Goal: Find specific page/section: Find specific page/section

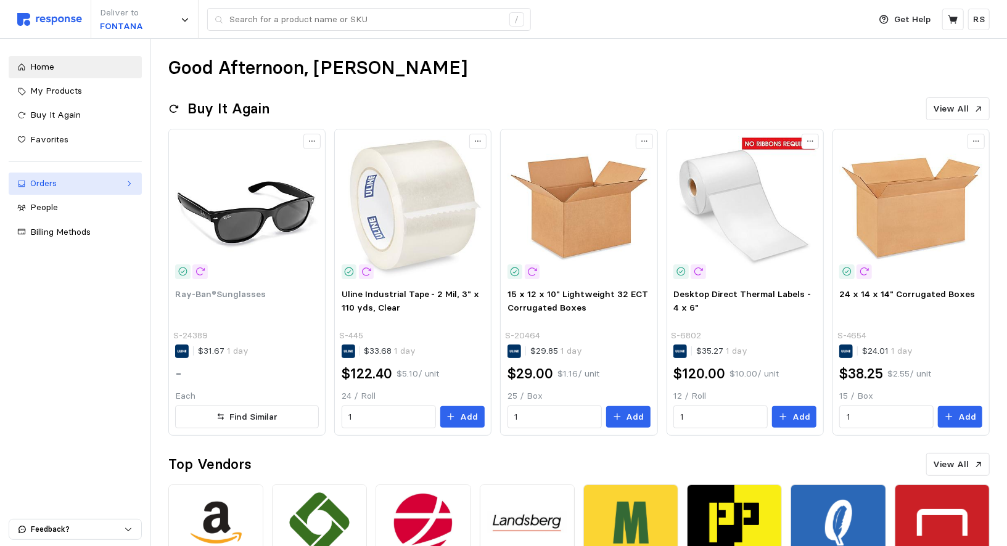
click at [61, 183] on div "Orders" at bounding box center [75, 184] width 90 height 14
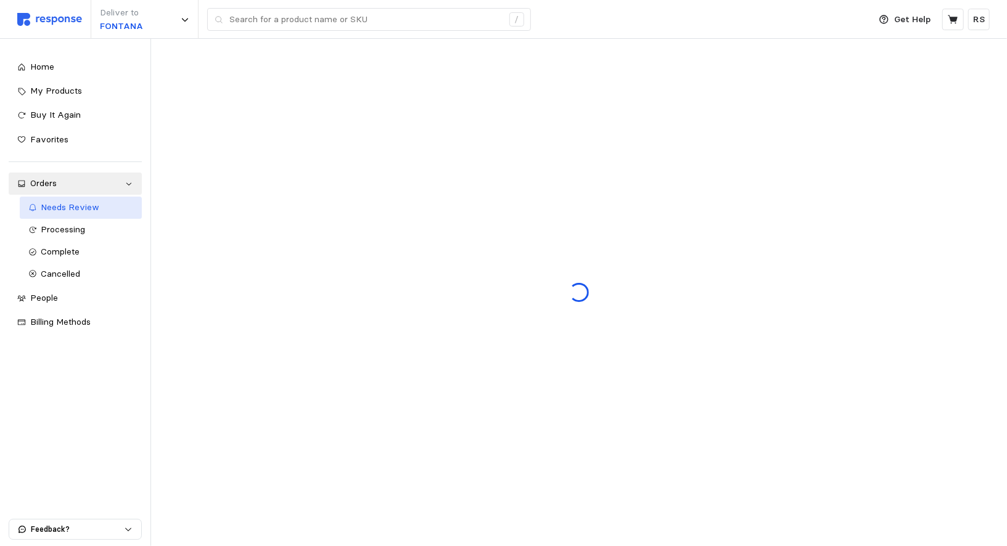
click at [67, 210] on span "Needs Review" at bounding box center [70, 207] width 59 height 11
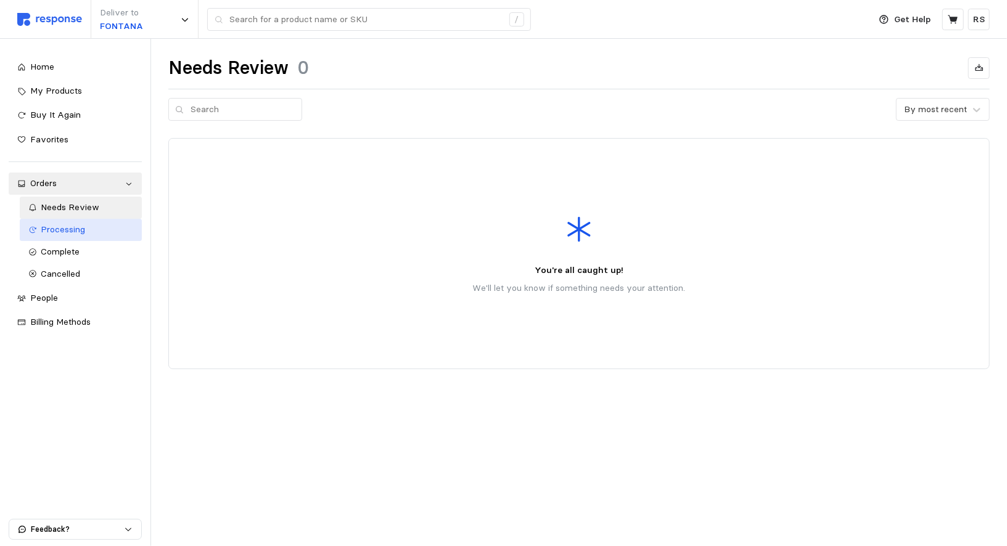
click at [67, 239] on link "Processing" at bounding box center [81, 230] width 122 height 22
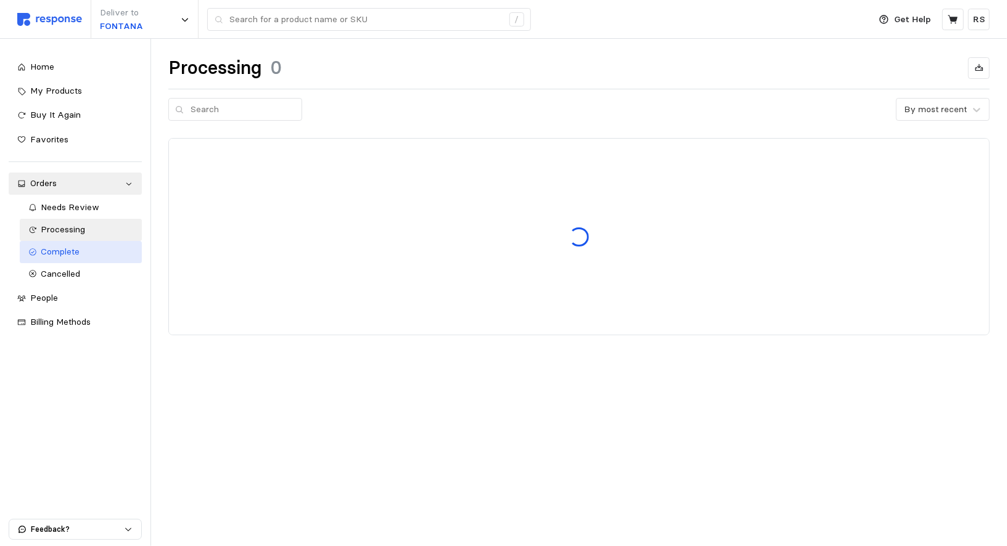
click at [69, 258] on div "Complete" at bounding box center [87, 252] width 92 height 14
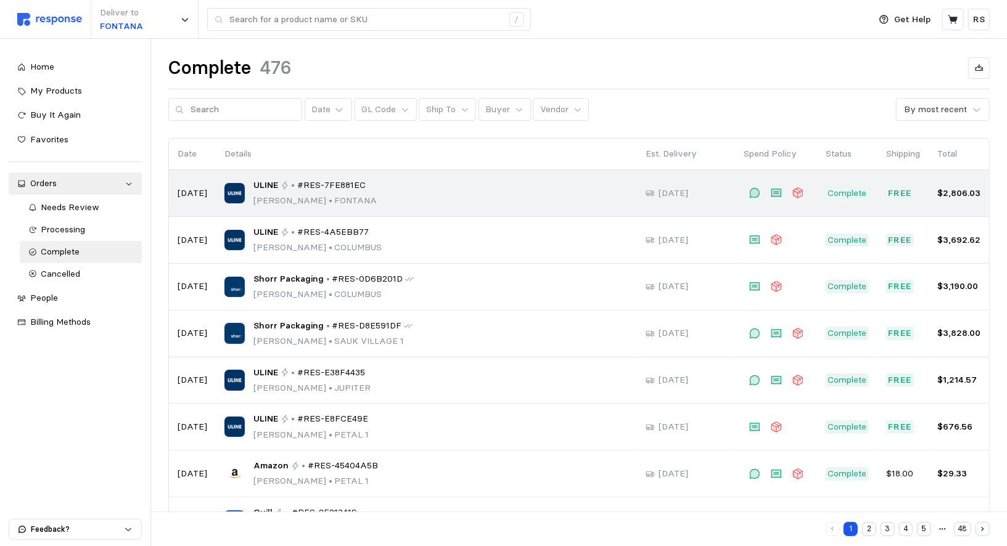
click at [303, 210] on td "ULINE • #RES-7FE881EC Curtis Arias-Carpenter • FONTANA" at bounding box center [426, 193] width 421 height 47
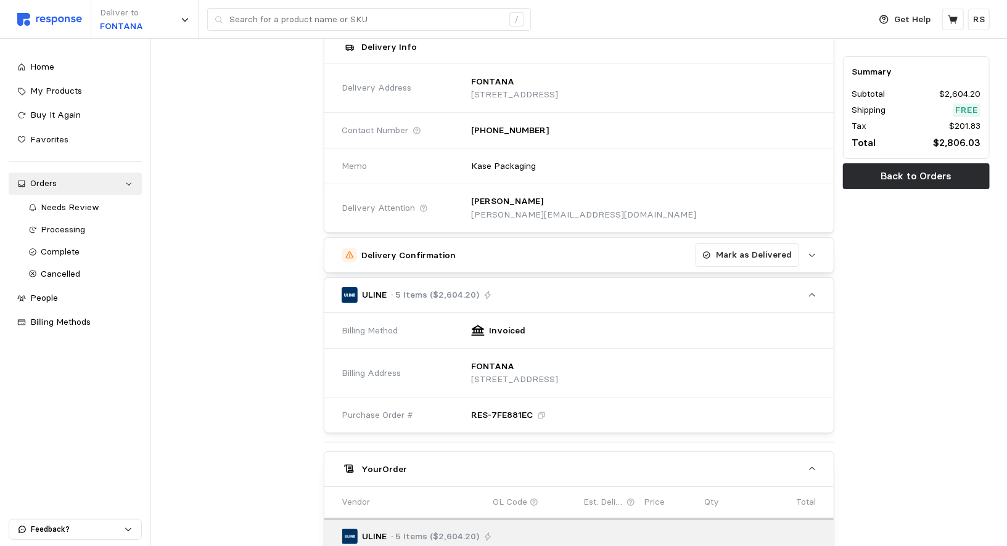
scroll to position [133, 0]
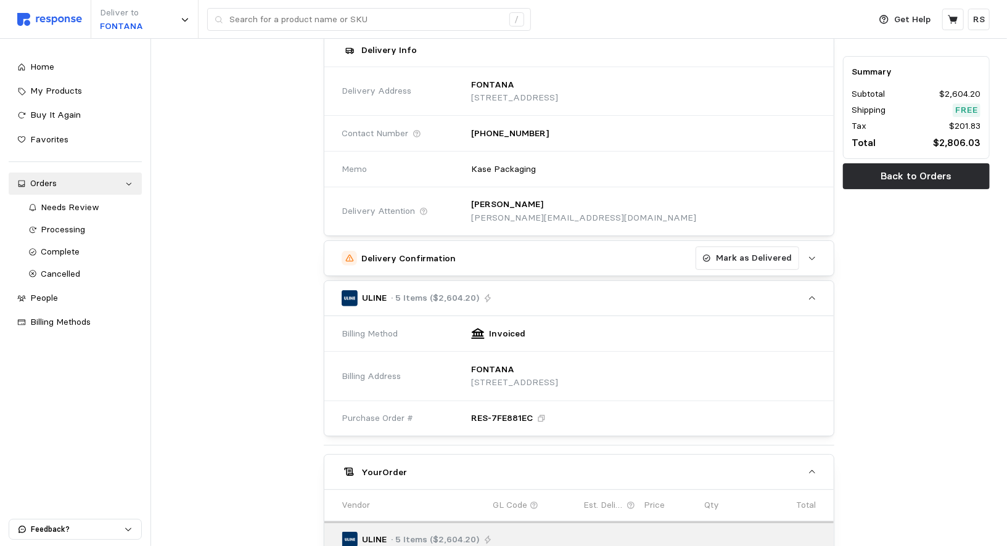
click at [955, 248] on div "Summary Subtotal $2,604.20 Shipping Free Tax $201.83 Total $2,806.03 Back to Or…" at bounding box center [916, 442] width 155 height 939
click at [913, 233] on div "Summary Subtotal $2,604.20 Shipping Free Tax $201.83 Total $2,806.03 Back to Or…" at bounding box center [916, 442] width 155 height 939
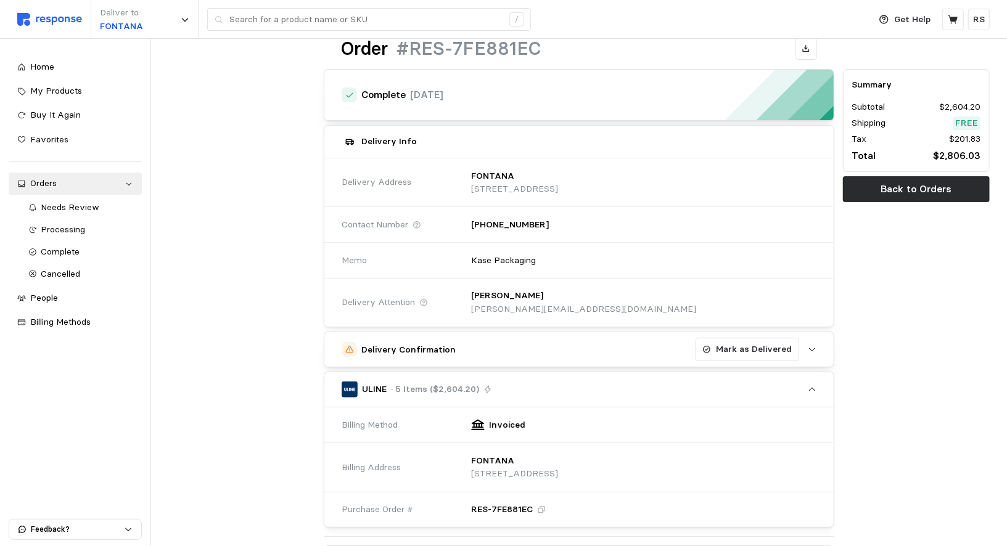
scroll to position [0, 0]
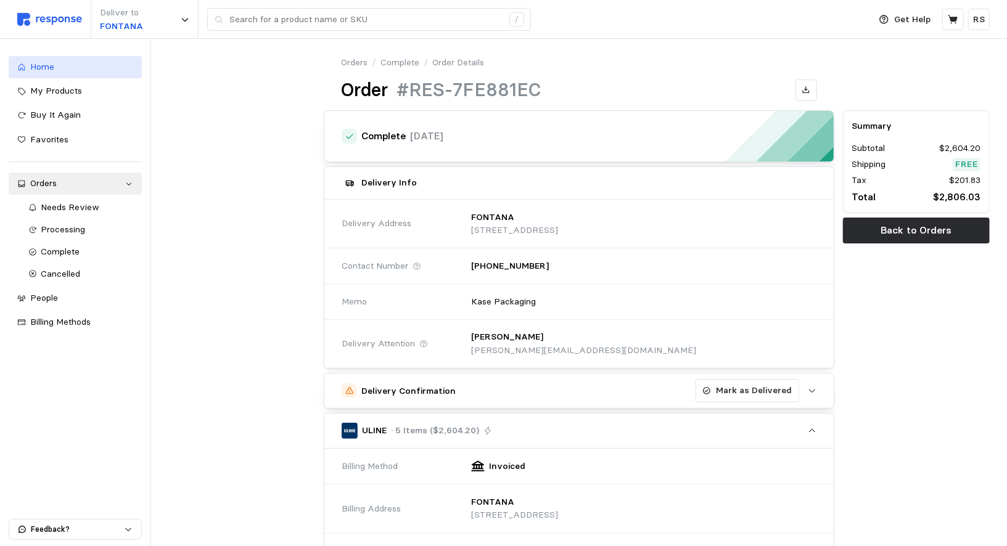
click at [67, 62] on div "Home" at bounding box center [81, 67] width 103 height 14
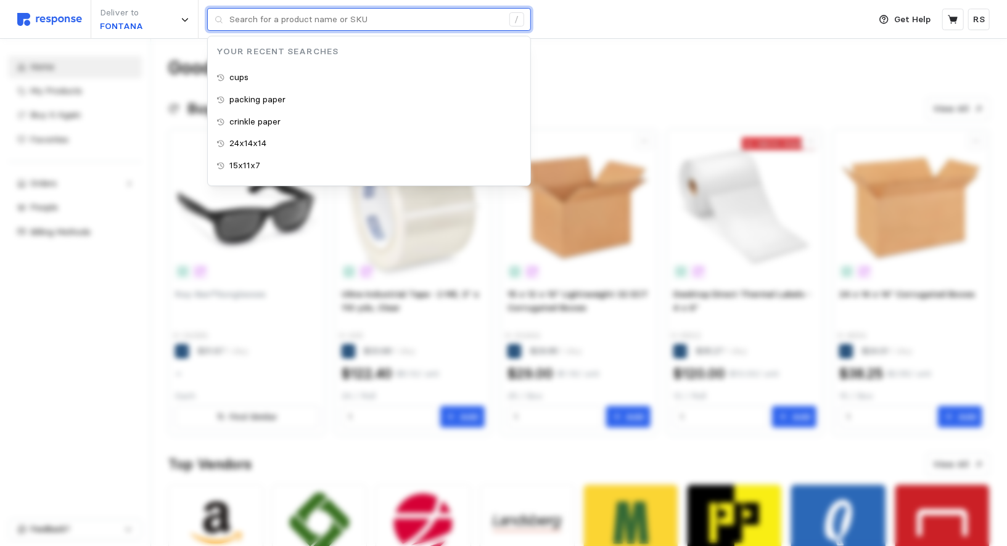
click at [351, 25] on input "text" at bounding box center [365, 20] width 273 height 22
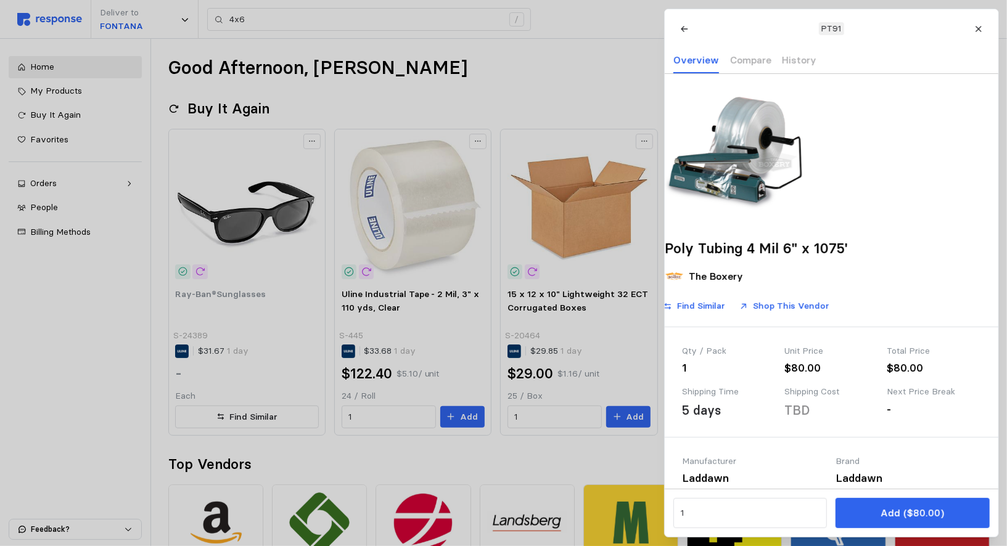
click at [466, 91] on div at bounding box center [503, 273] width 1007 height 546
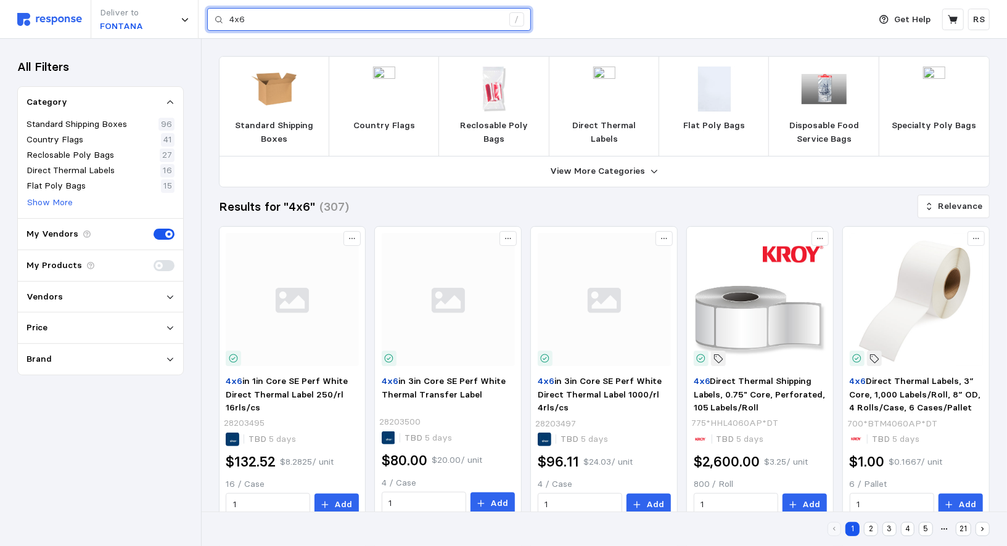
click at [249, 21] on input "4x6" at bounding box center [365, 20] width 273 height 22
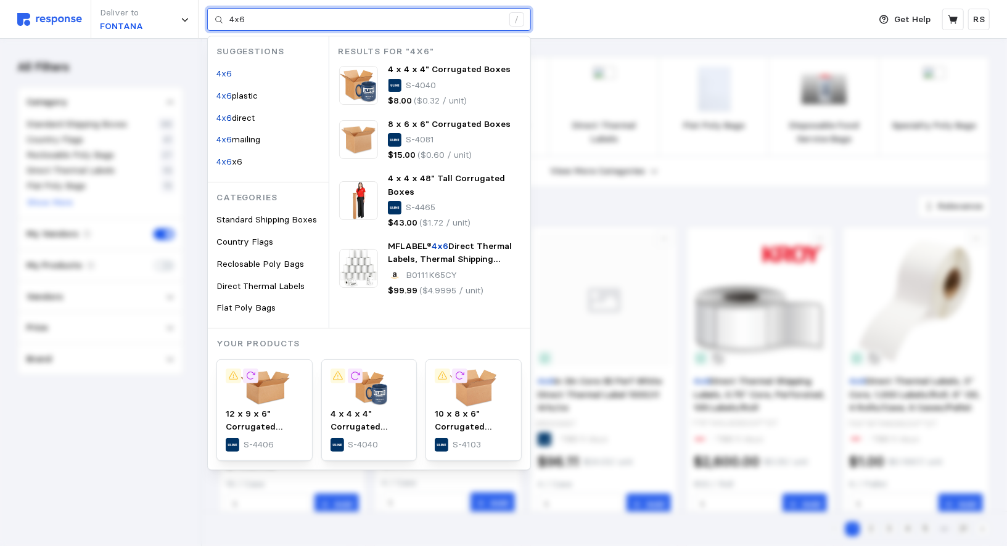
click at [249, 21] on input "4x6" at bounding box center [365, 20] width 273 height 22
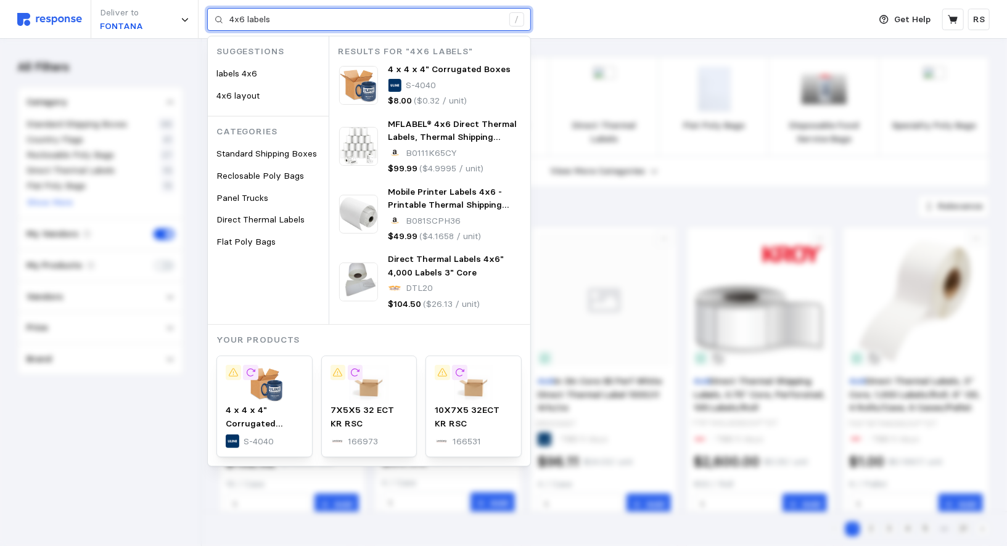
type input "4x6 labels"
